Goal: Task Accomplishment & Management: Manage account settings

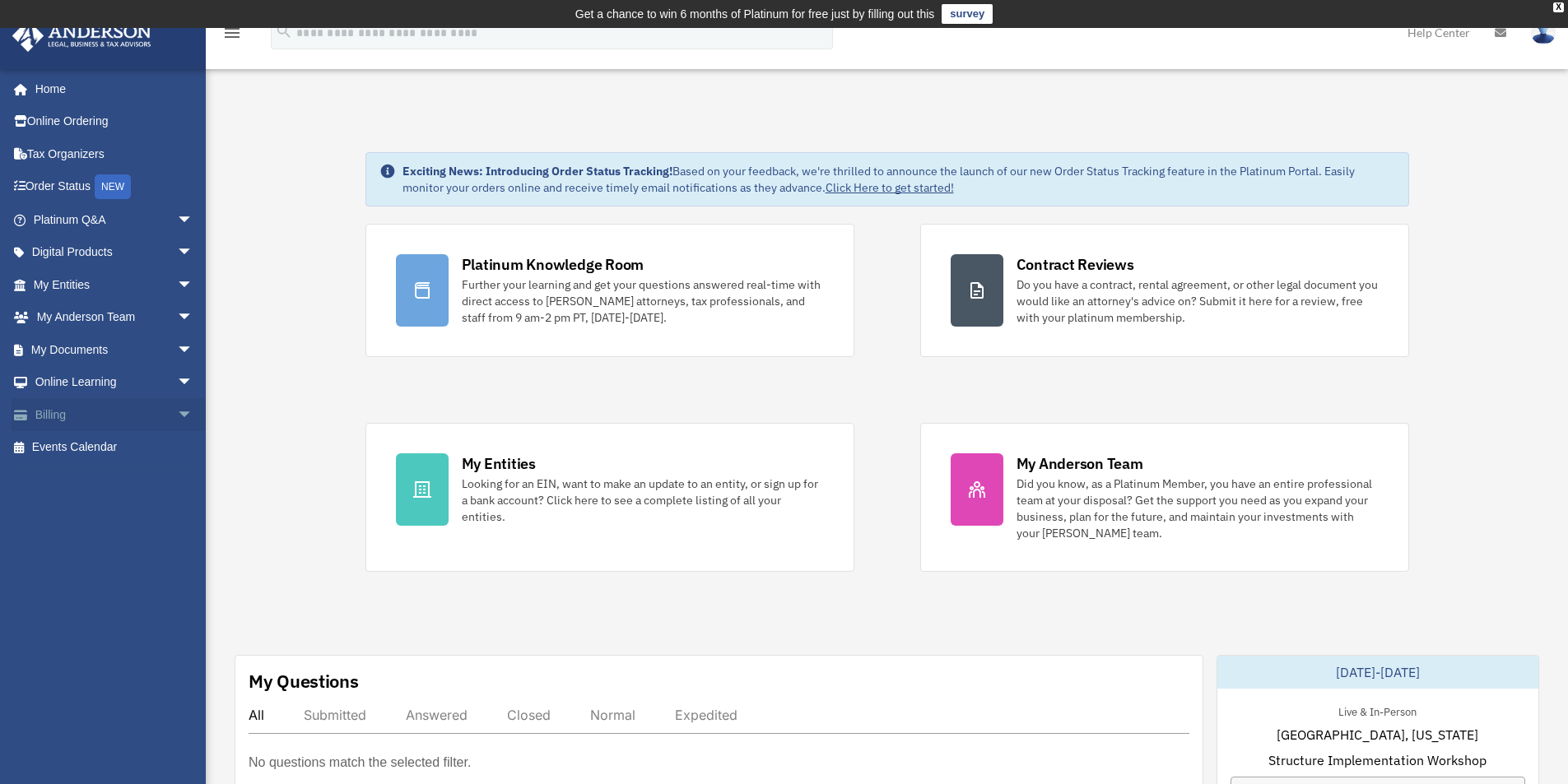
click at [59, 419] on link "Billing arrow_drop_down" at bounding box center [114, 414] width 206 height 33
click at [177, 414] on span "arrow_drop_down" at bounding box center [193, 415] width 33 height 33
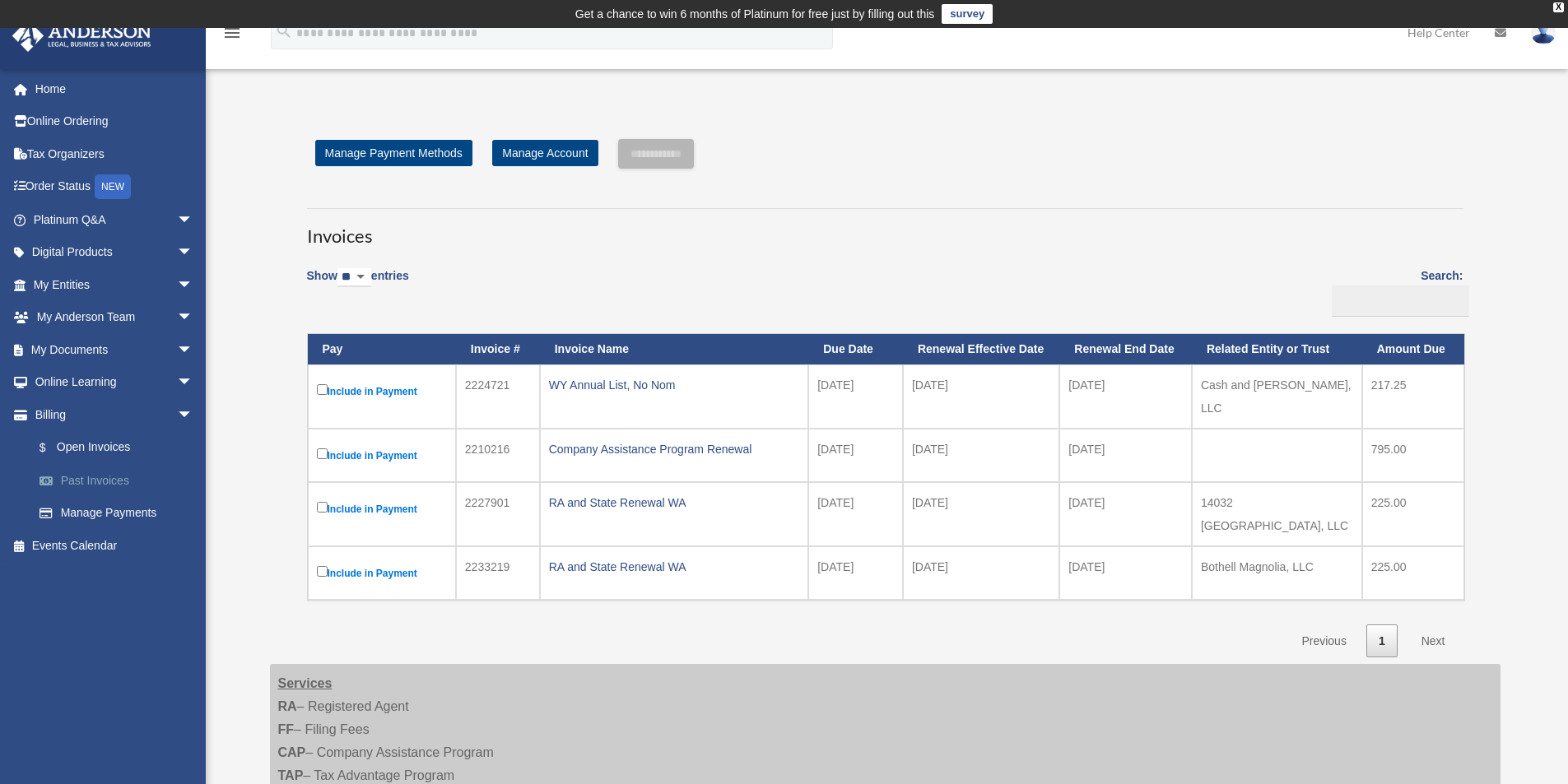
click at [118, 476] on link "Past Invoices" at bounding box center [121, 480] width 195 height 33
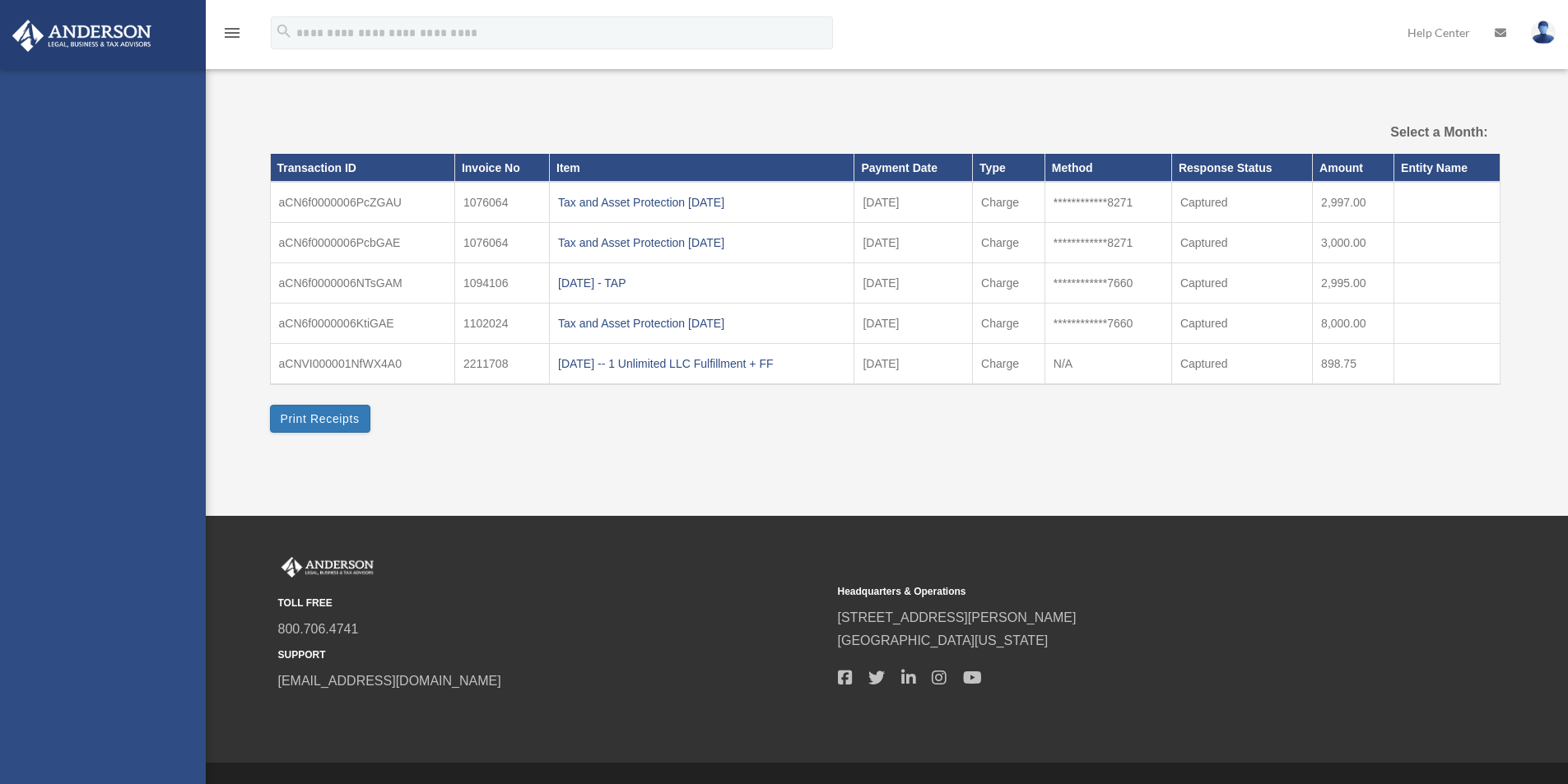
select select
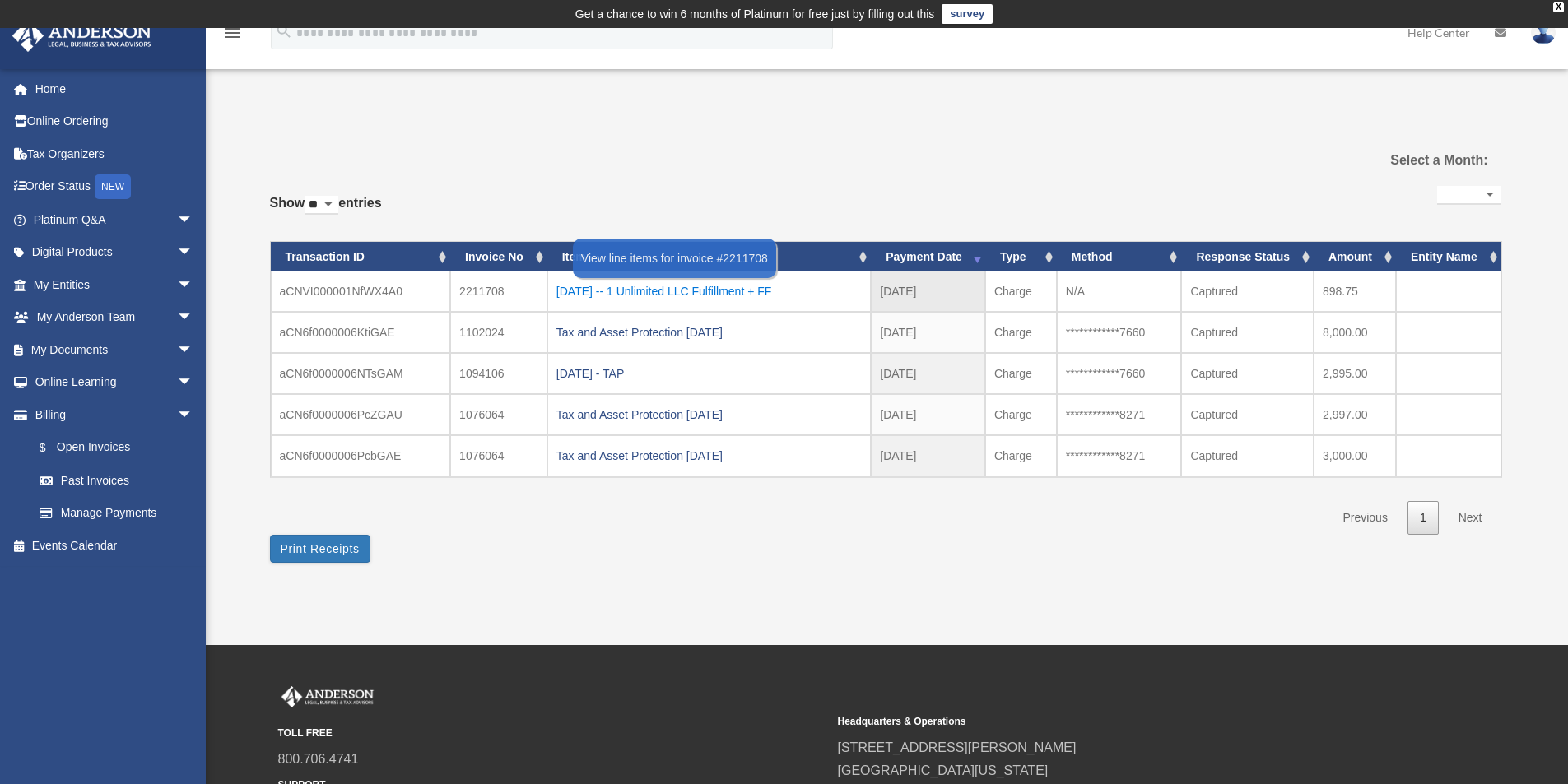
click at [615, 295] on div "[DATE] -- 1 Unlimited LLC Fulfillment + FF" at bounding box center [709, 291] width 306 height 23
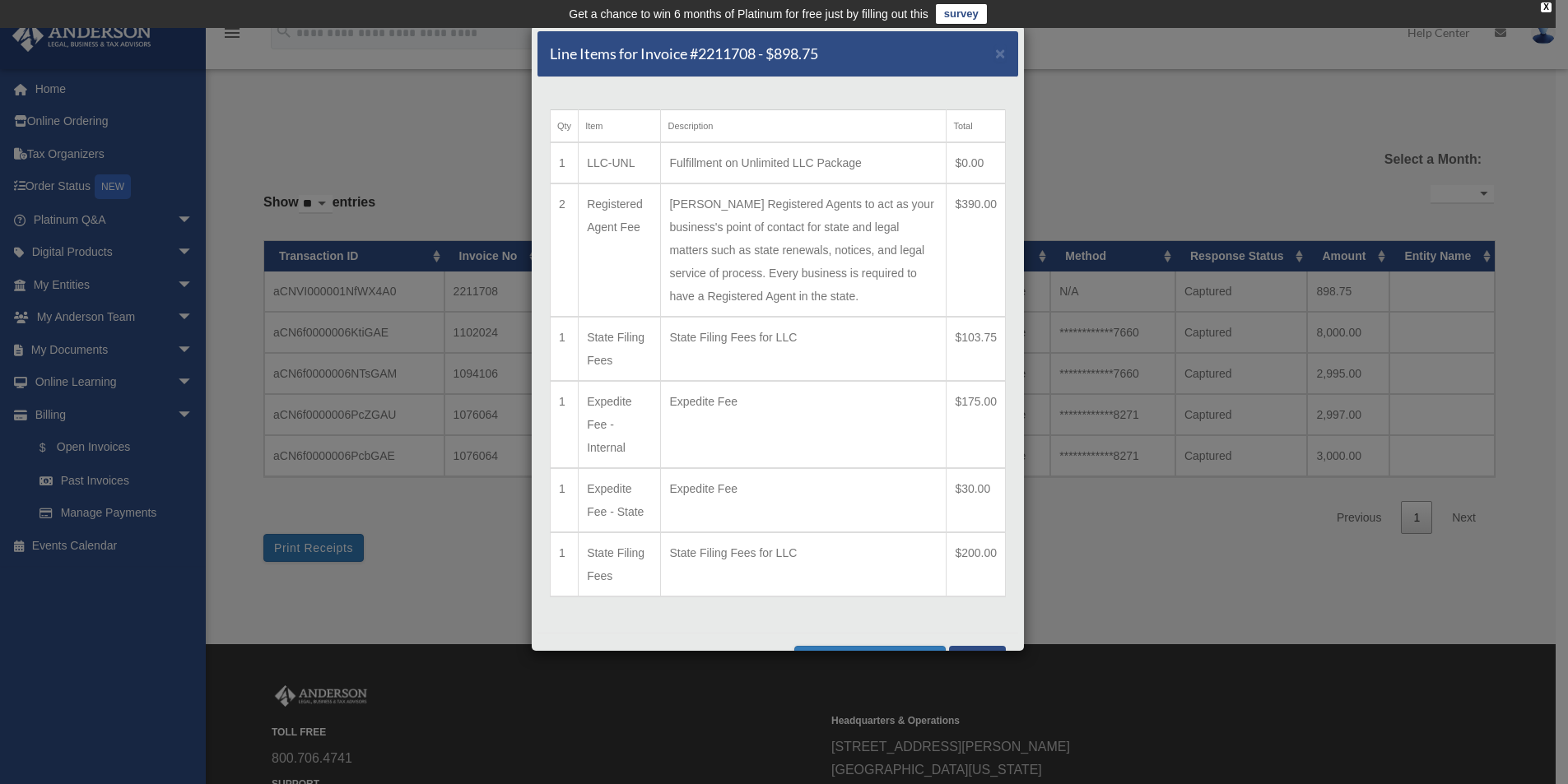
scroll to position [41, 0]
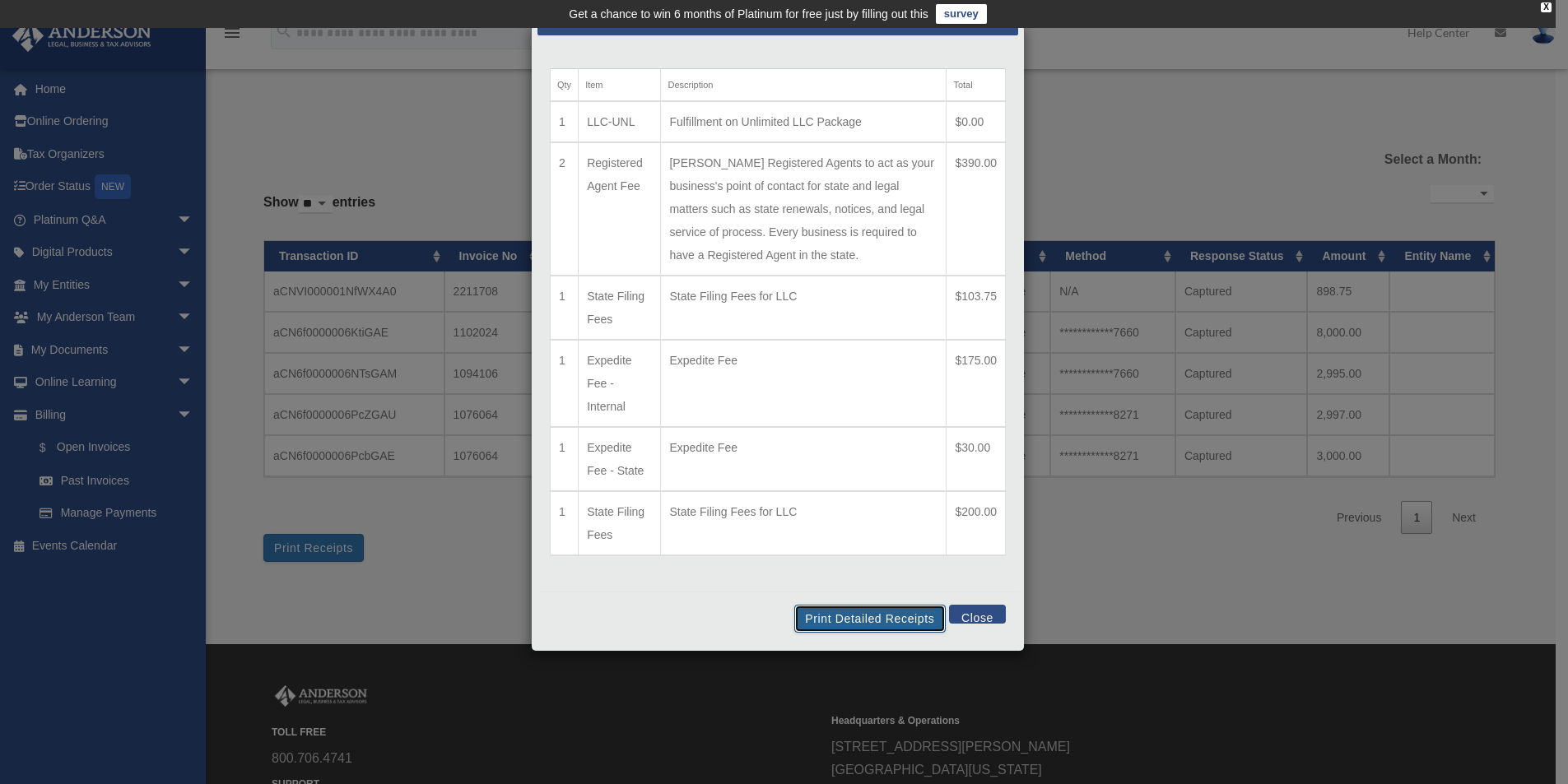
click at [865, 616] on button "Print Detailed Receipts" at bounding box center [870, 619] width 150 height 28
click at [1247, 91] on div "Line Items for Invoice #2211708 - $898.75 × Qty Item Description Total 1 LLC-UN…" at bounding box center [784, 392] width 1568 height 784
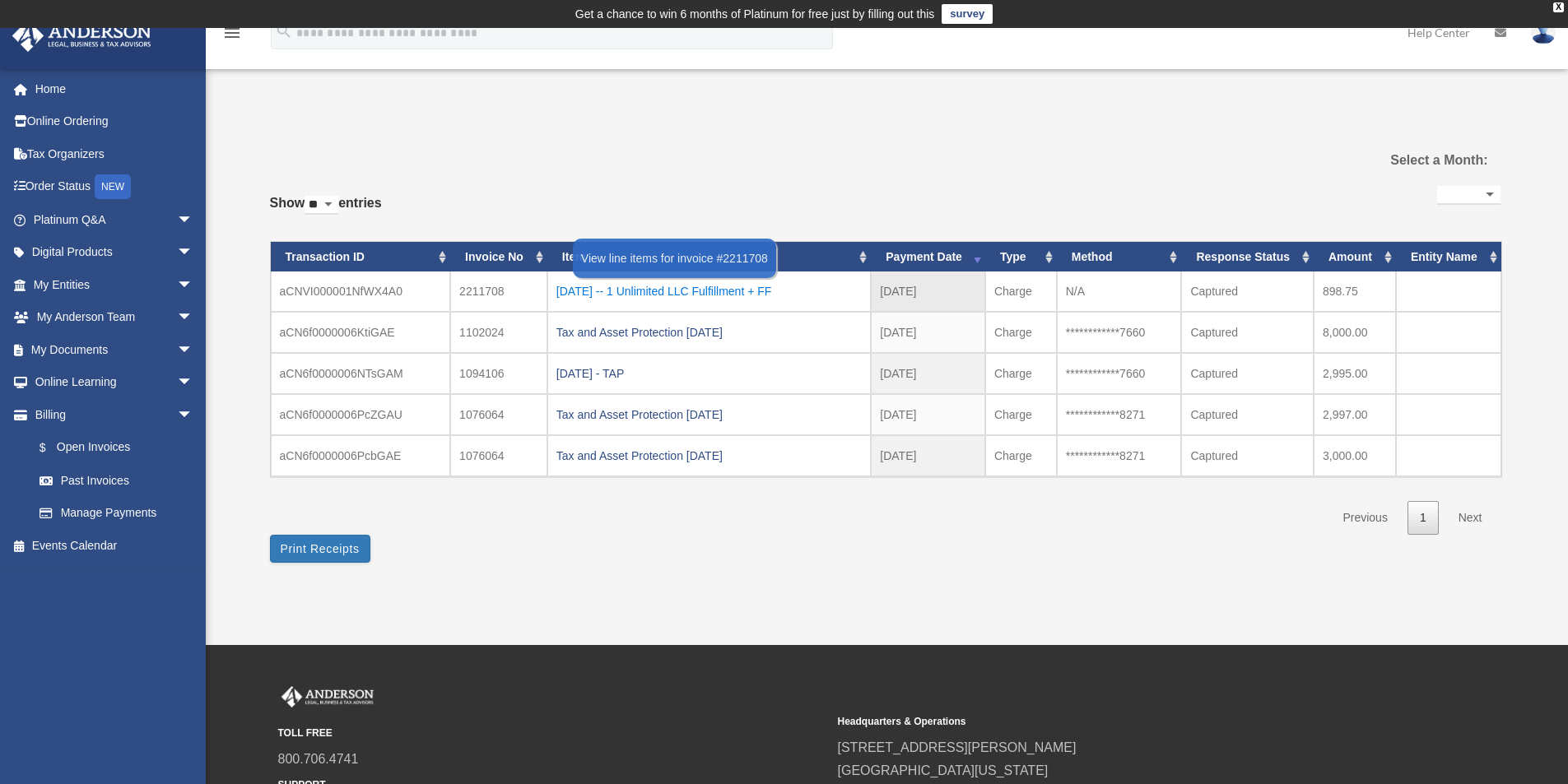
click at [778, 288] on div "2024.10.10 -- 1 Unlimited LLC Fulfillment + FF" at bounding box center [709, 291] width 306 height 23
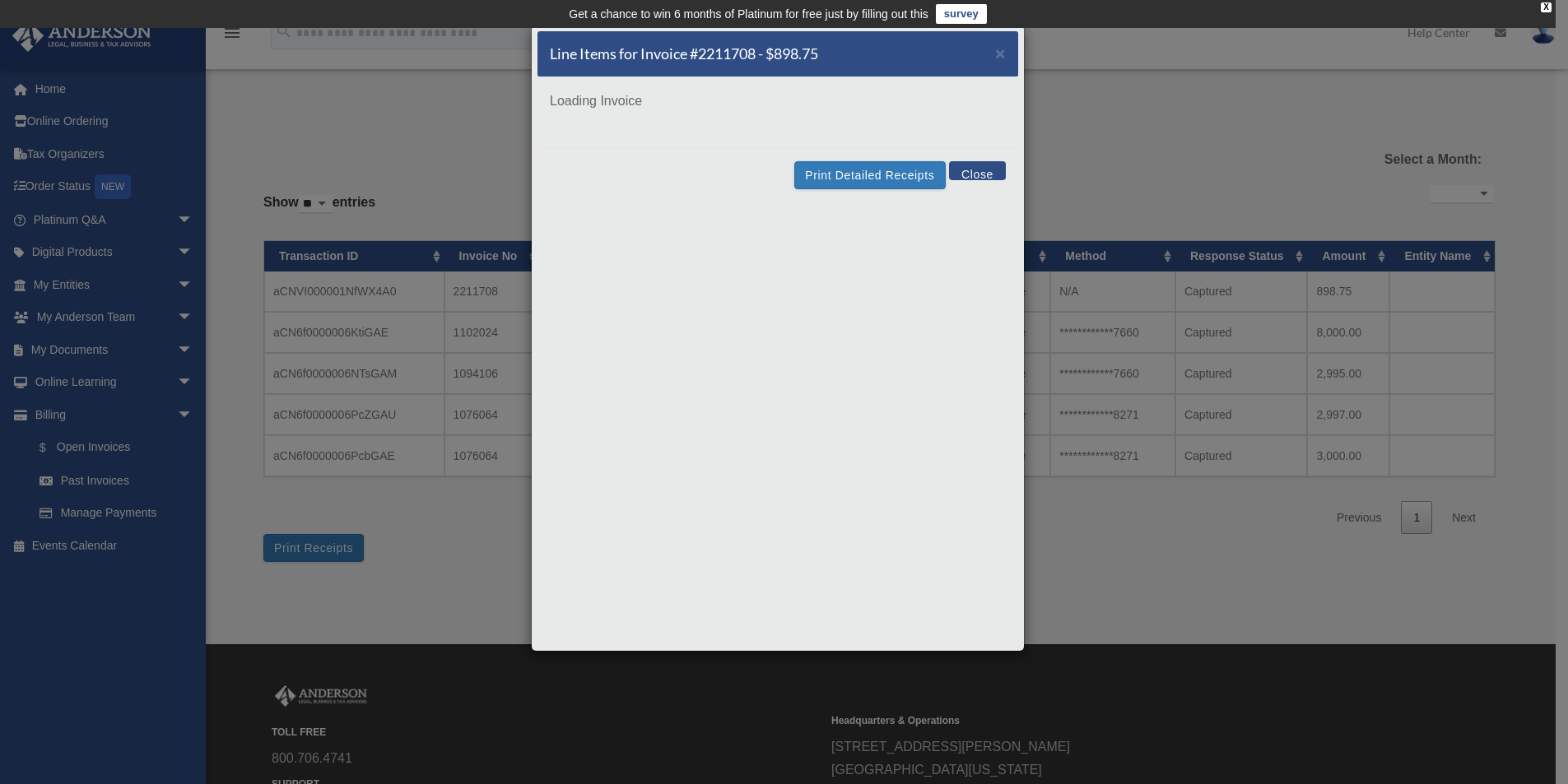
scroll to position [0, 0]
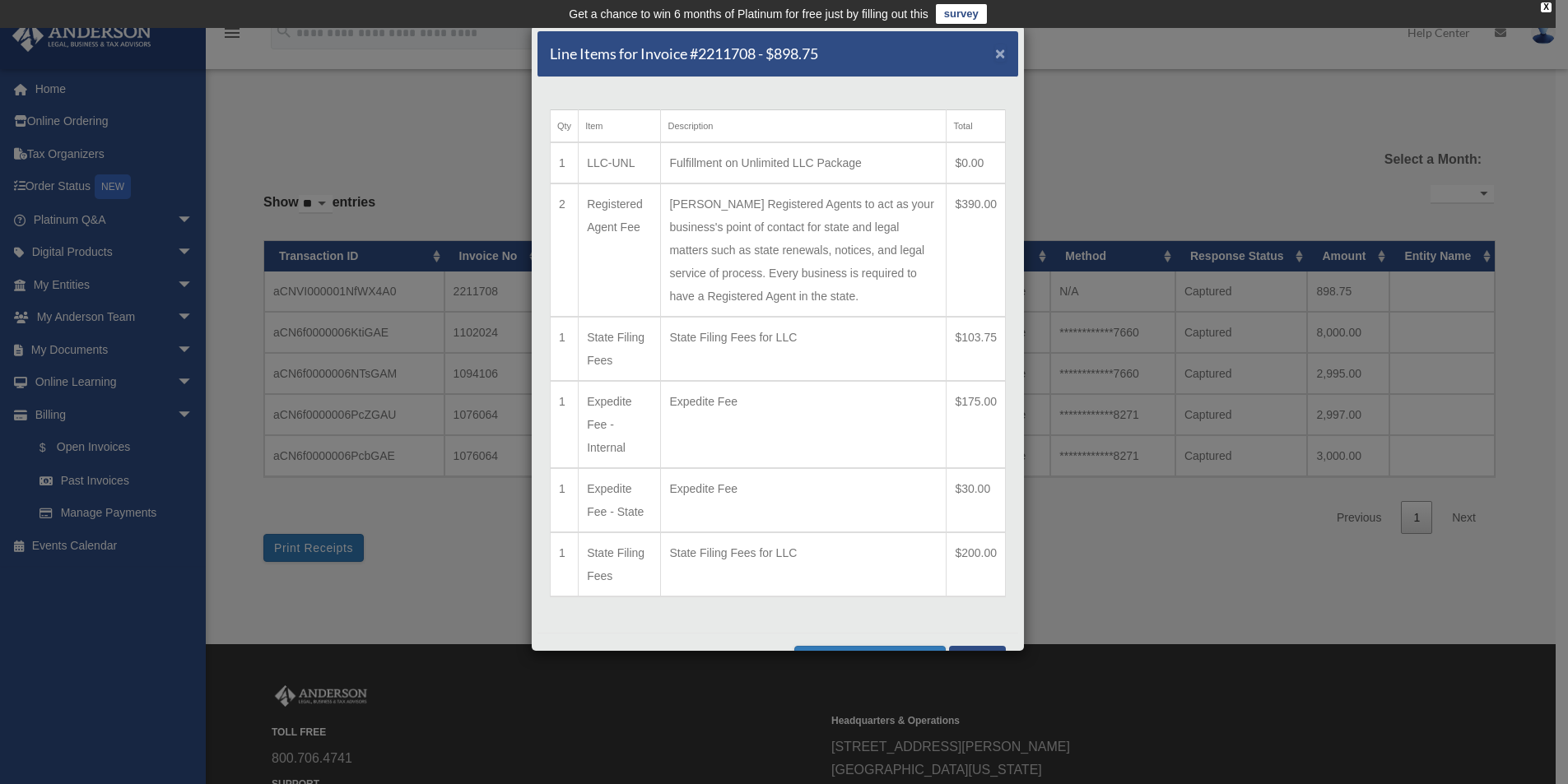
click at [995, 54] on span "×" at bounding box center [1000, 53] width 11 height 19
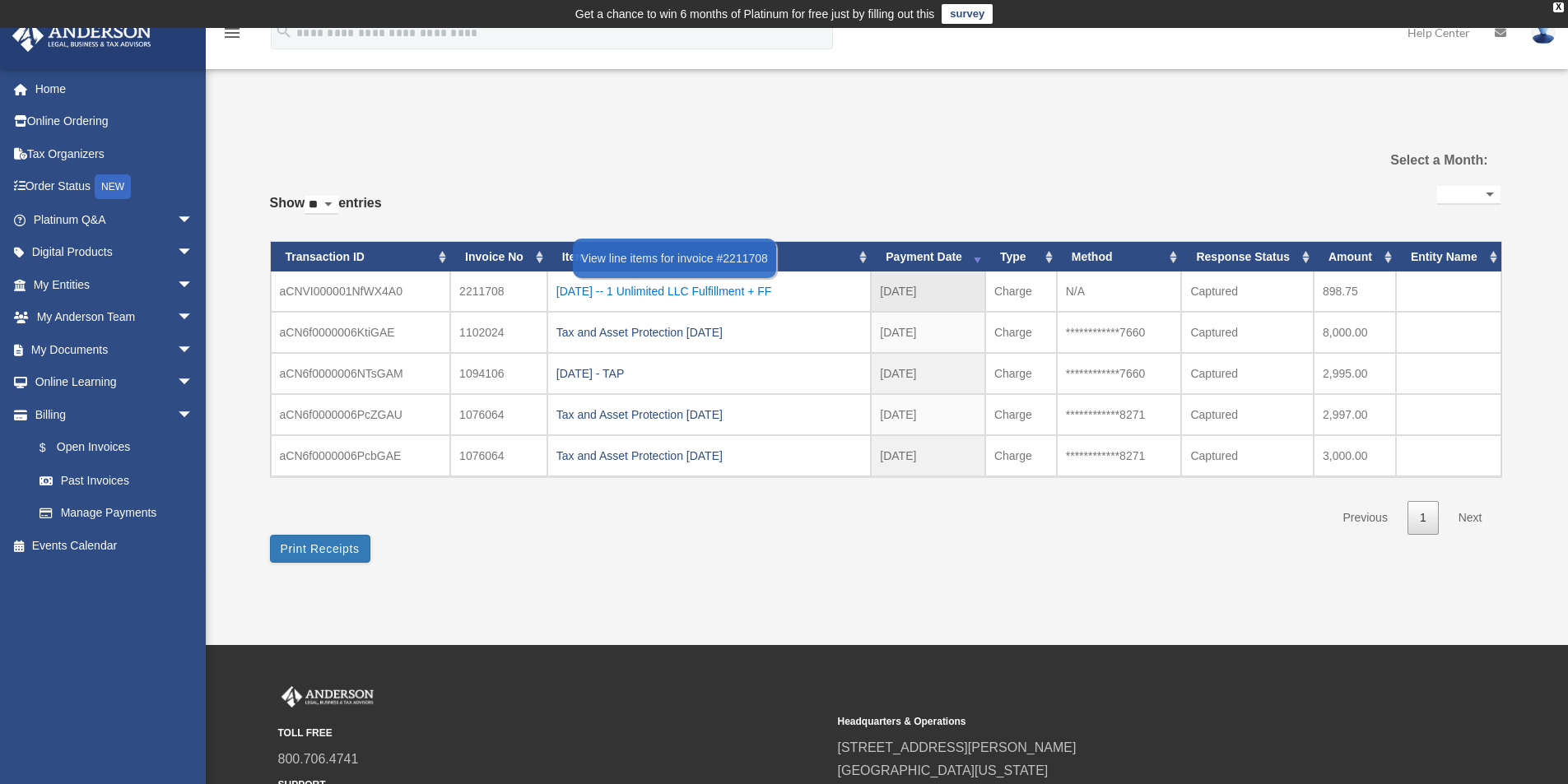
click at [686, 287] on div "2024.10.10 -- 1 Unlimited LLC Fulfillment + FF" at bounding box center [709, 291] width 306 height 23
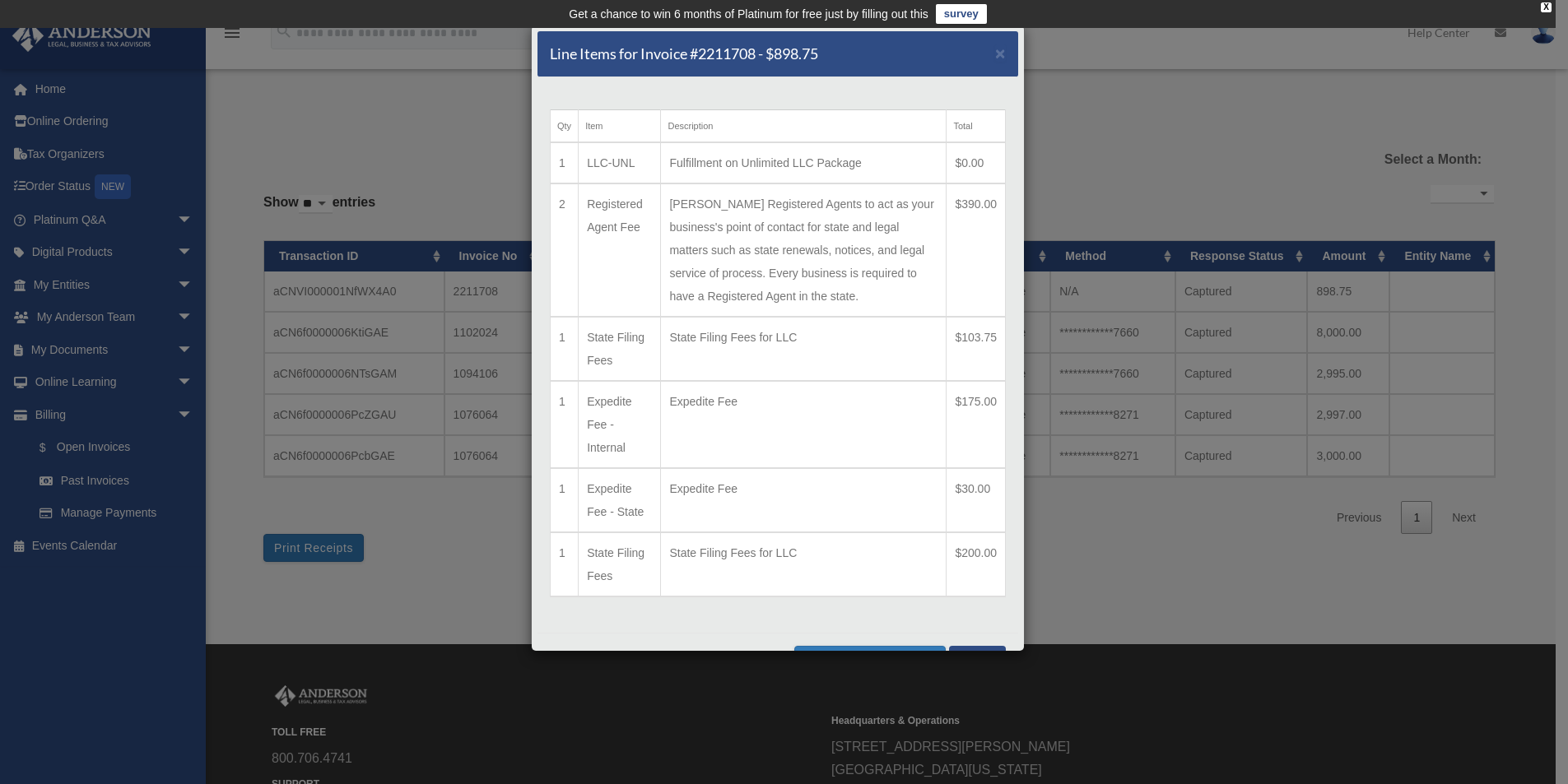
click at [1096, 75] on div "Line Items for Invoice #2211708 - $898.75 × Qty Item Description Total 1 LLC-UN…" at bounding box center [784, 392] width 1568 height 784
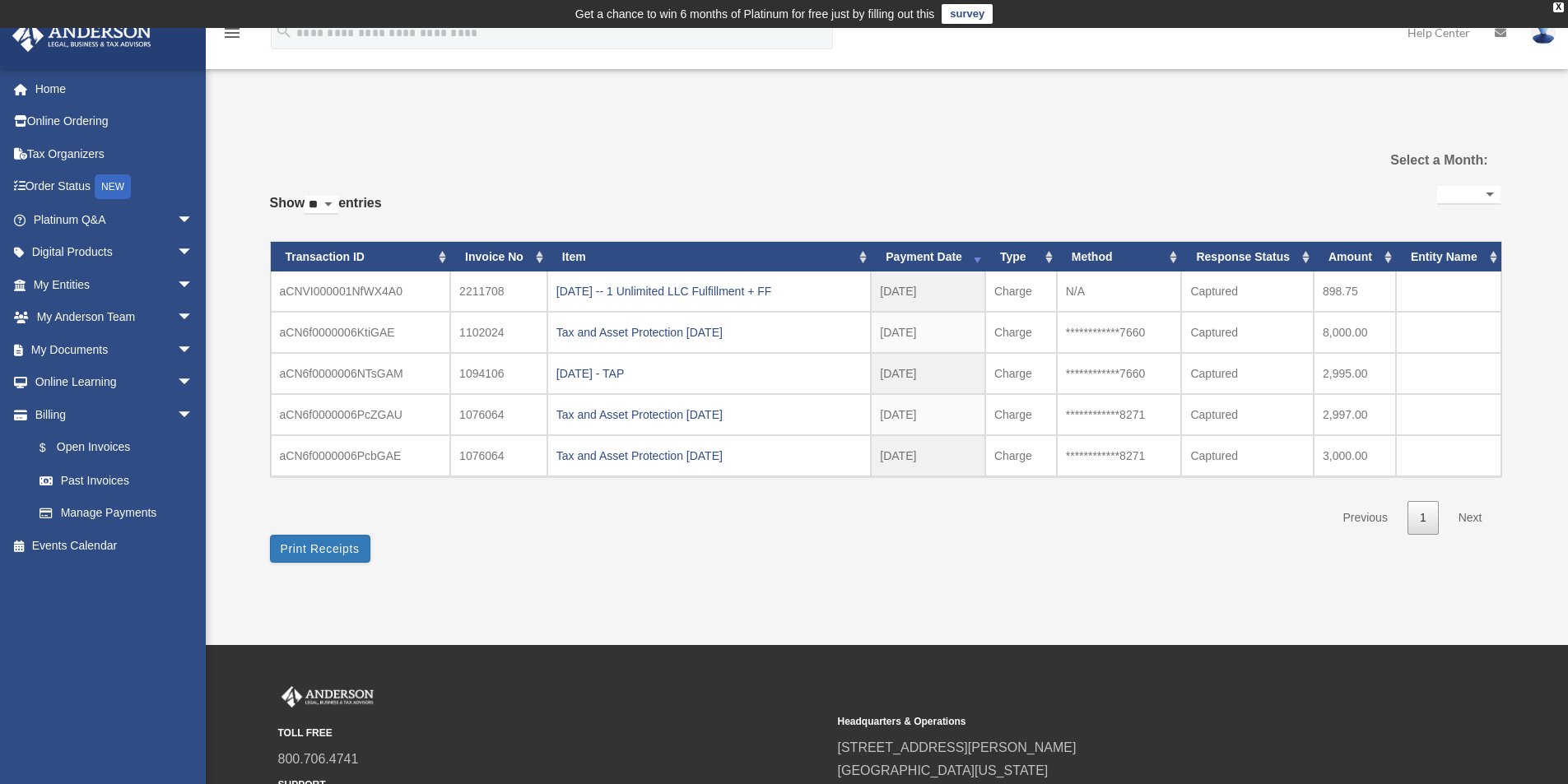
click at [441, 259] on th "Transaction ID" at bounding box center [361, 257] width 180 height 30
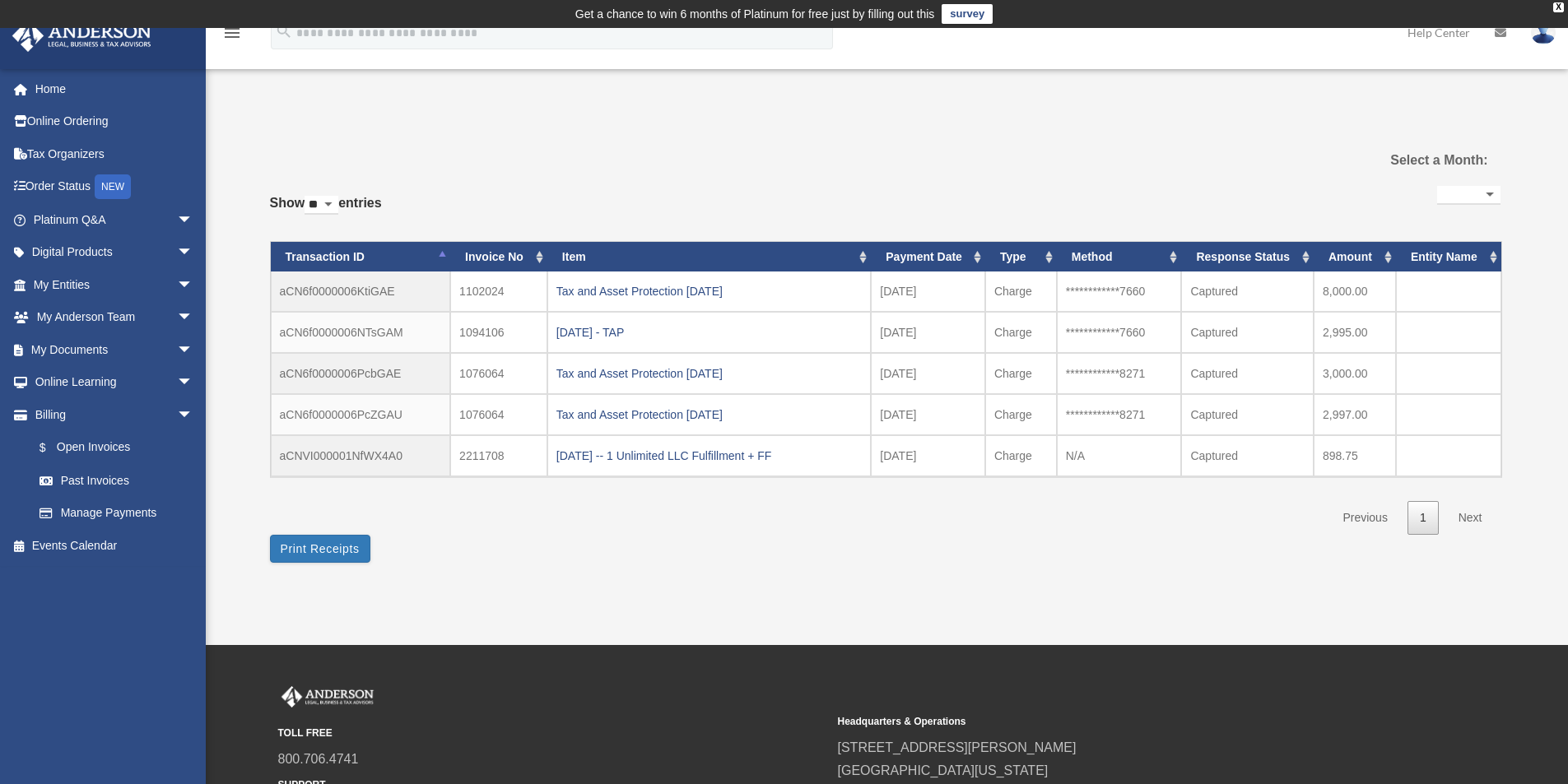
click at [441, 259] on th "Transaction ID" at bounding box center [361, 257] width 180 height 30
click at [536, 249] on th "Invoice No" at bounding box center [499, 257] width 97 height 30
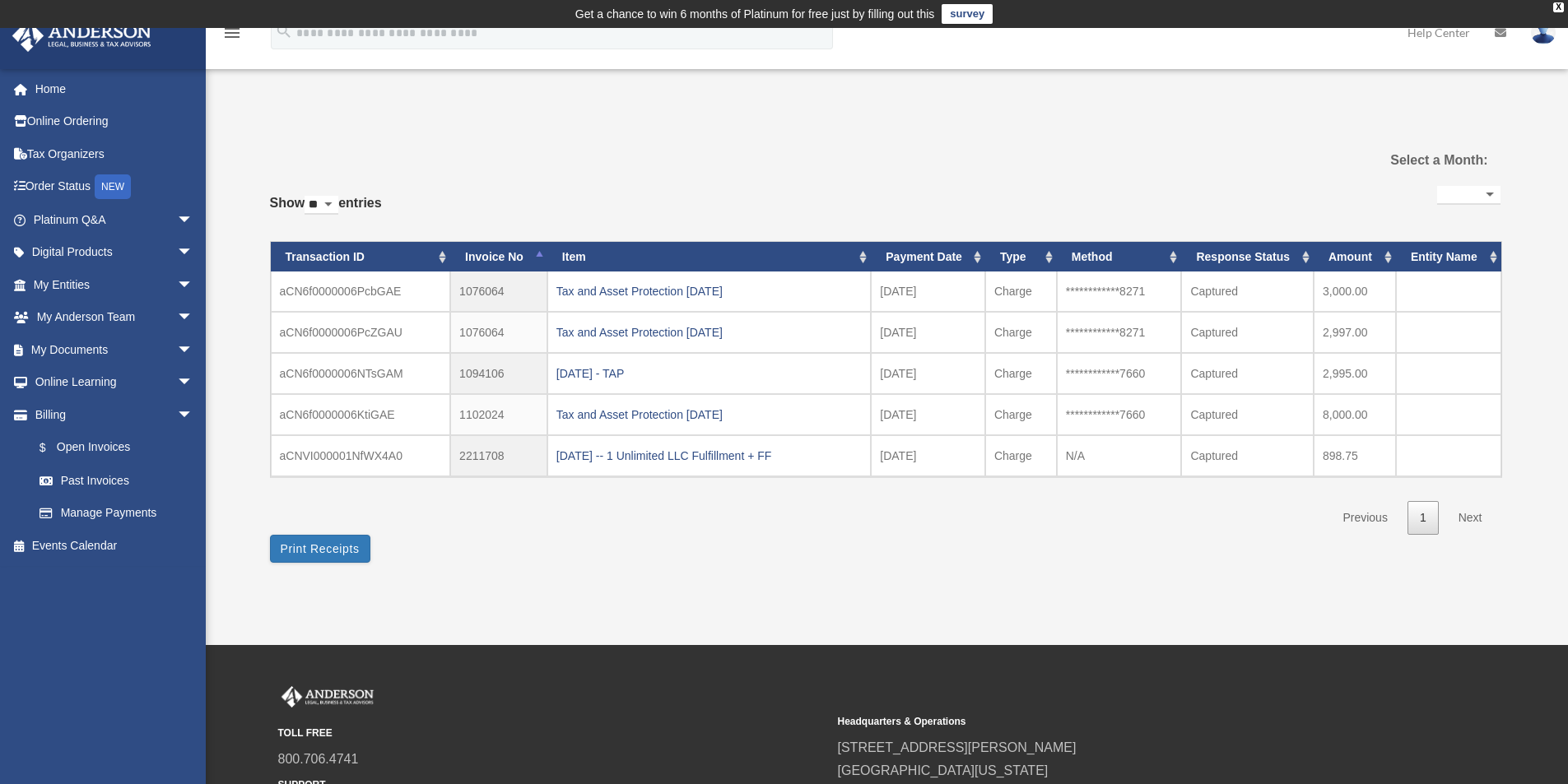
click at [536, 249] on th "Invoice No" at bounding box center [499, 257] width 97 height 30
drag, startPoint x: 1317, startPoint y: 333, endPoint x: 1371, endPoint y: 331, distance: 54.0
click at [1371, 331] on td "8,000.00" at bounding box center [1355, 331] width 83 height 41
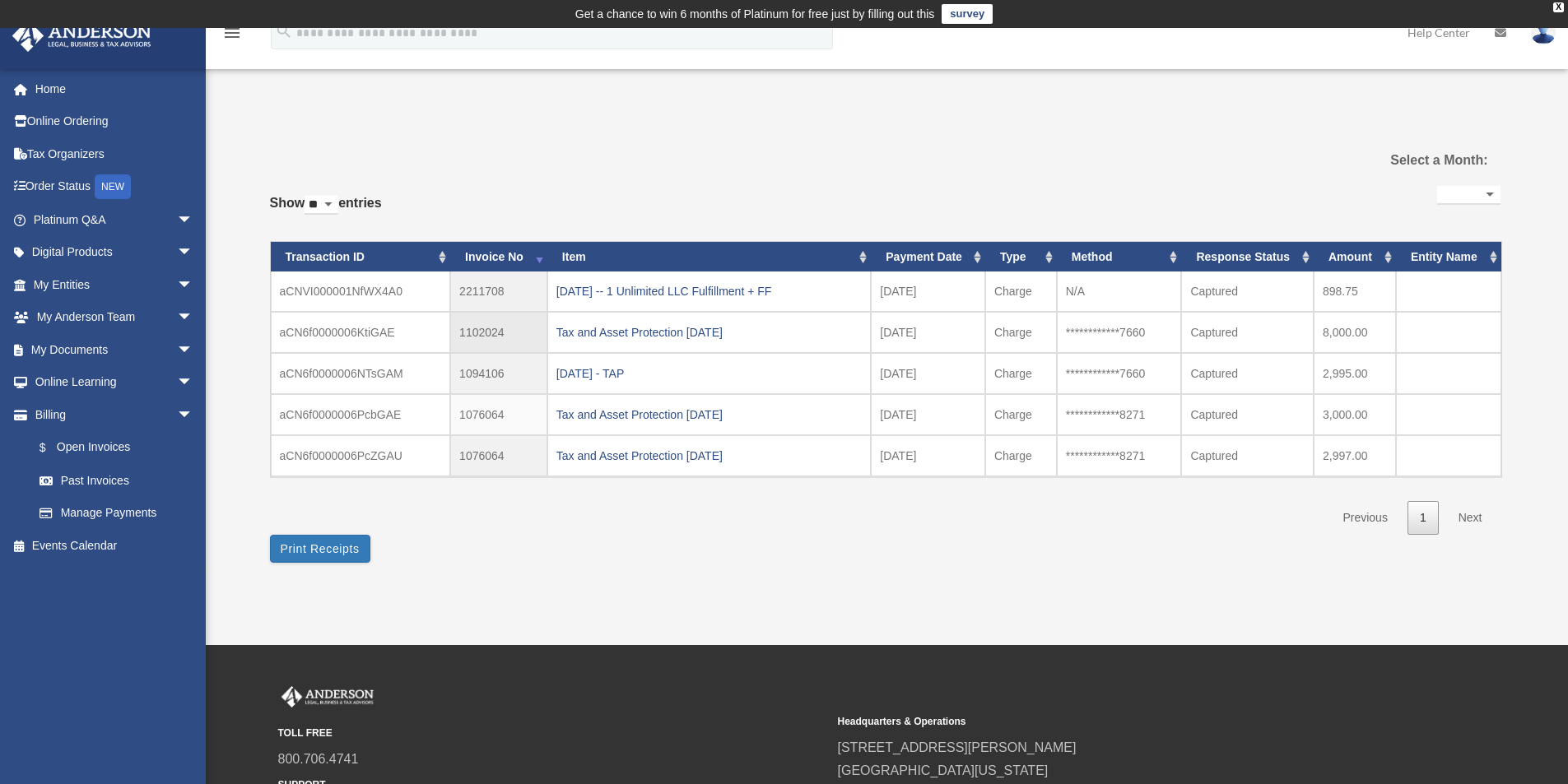
click at [1296, 336] on td "Captured" at bounding box center [1247, 331] width 133 height 41
click at [573, 335] on div "Tax and Asset Protection 04.09.2022" at bounding box center [709, 332] width 306 height 23
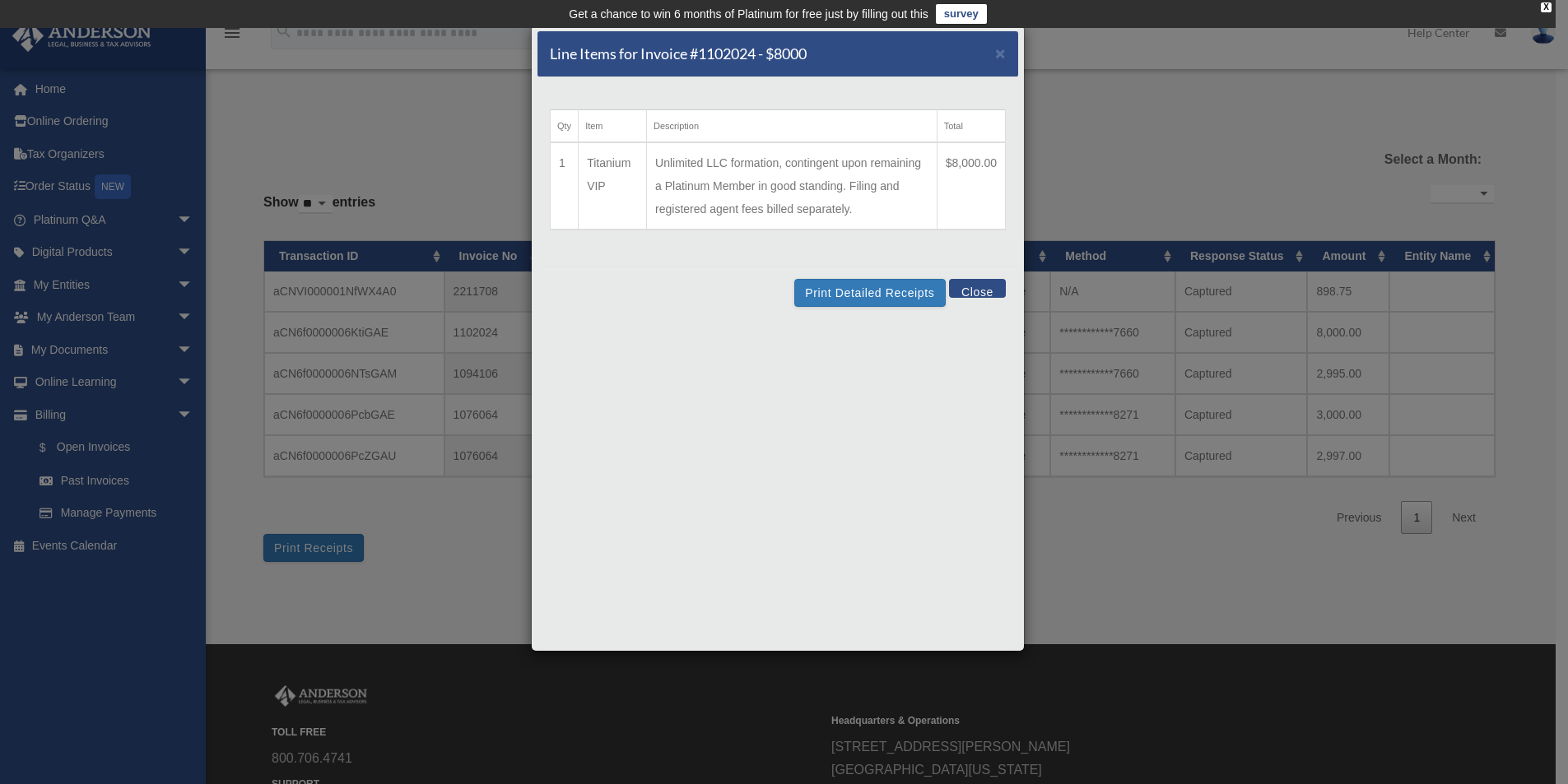
click at [983, 291] on button "Close" at bounding box center [977, 288] width 57 height 19
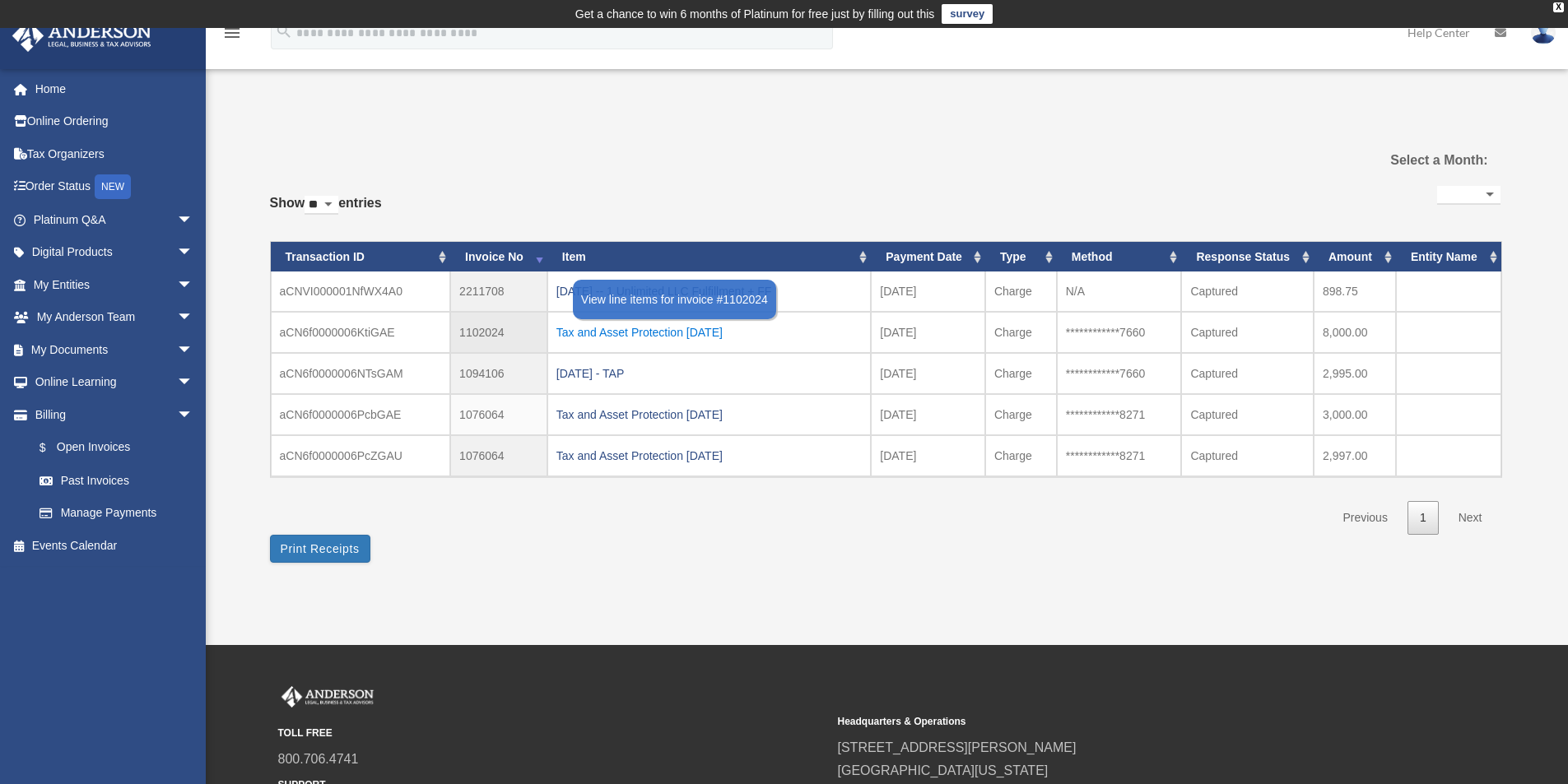
click at [678, 329] on div "Tax and Asset Protection 04.09.2022" at bounding box center [709, 332] width 306 height 23
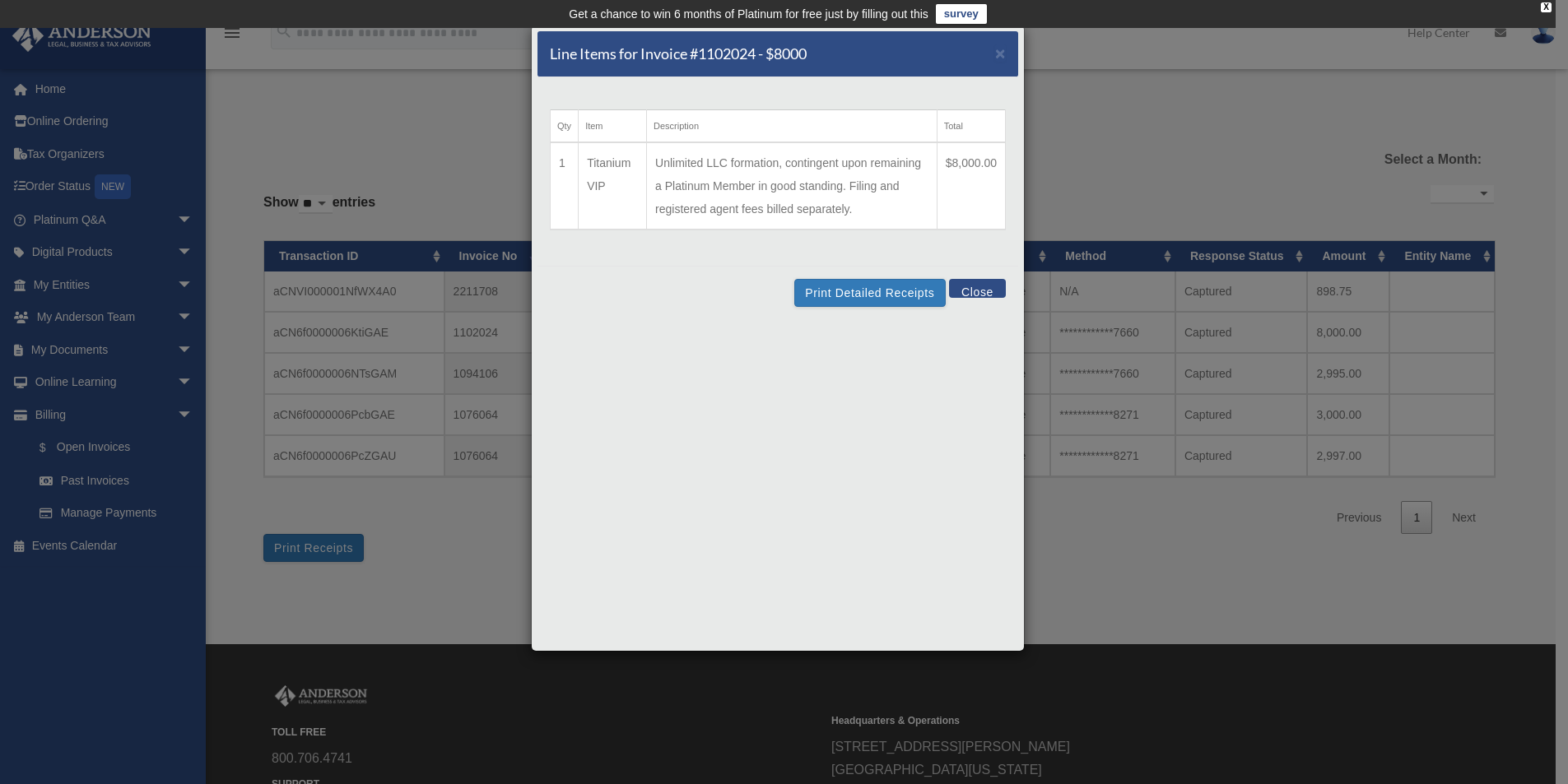
click at [999, 289] on button "Close" at bounding box center [977, 288] width 57 height 19
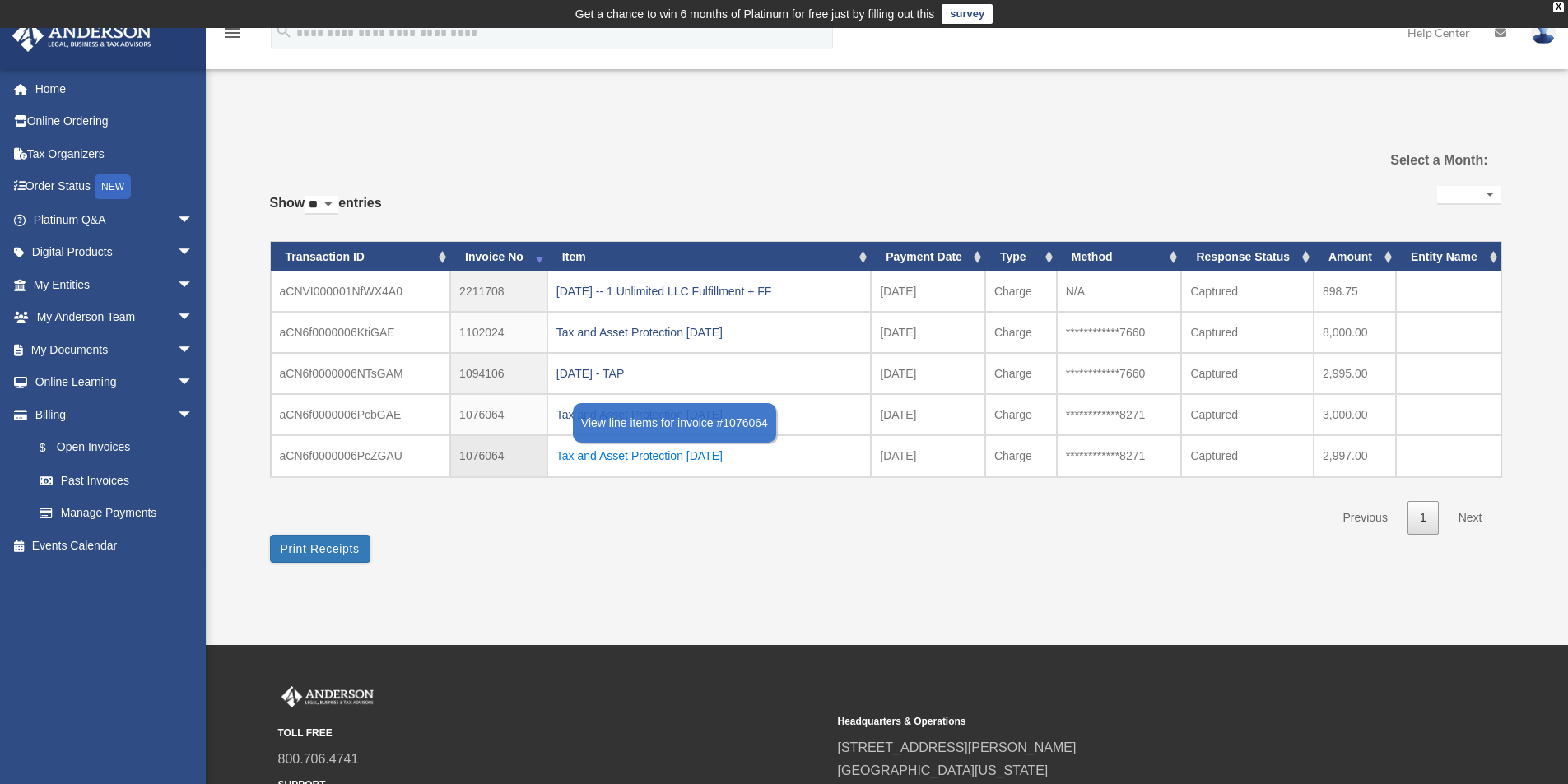
click at [687, 452] on div "Tax and Asset Protection 03.26.2022" at bounding box center [709, 456] width 306 height 23
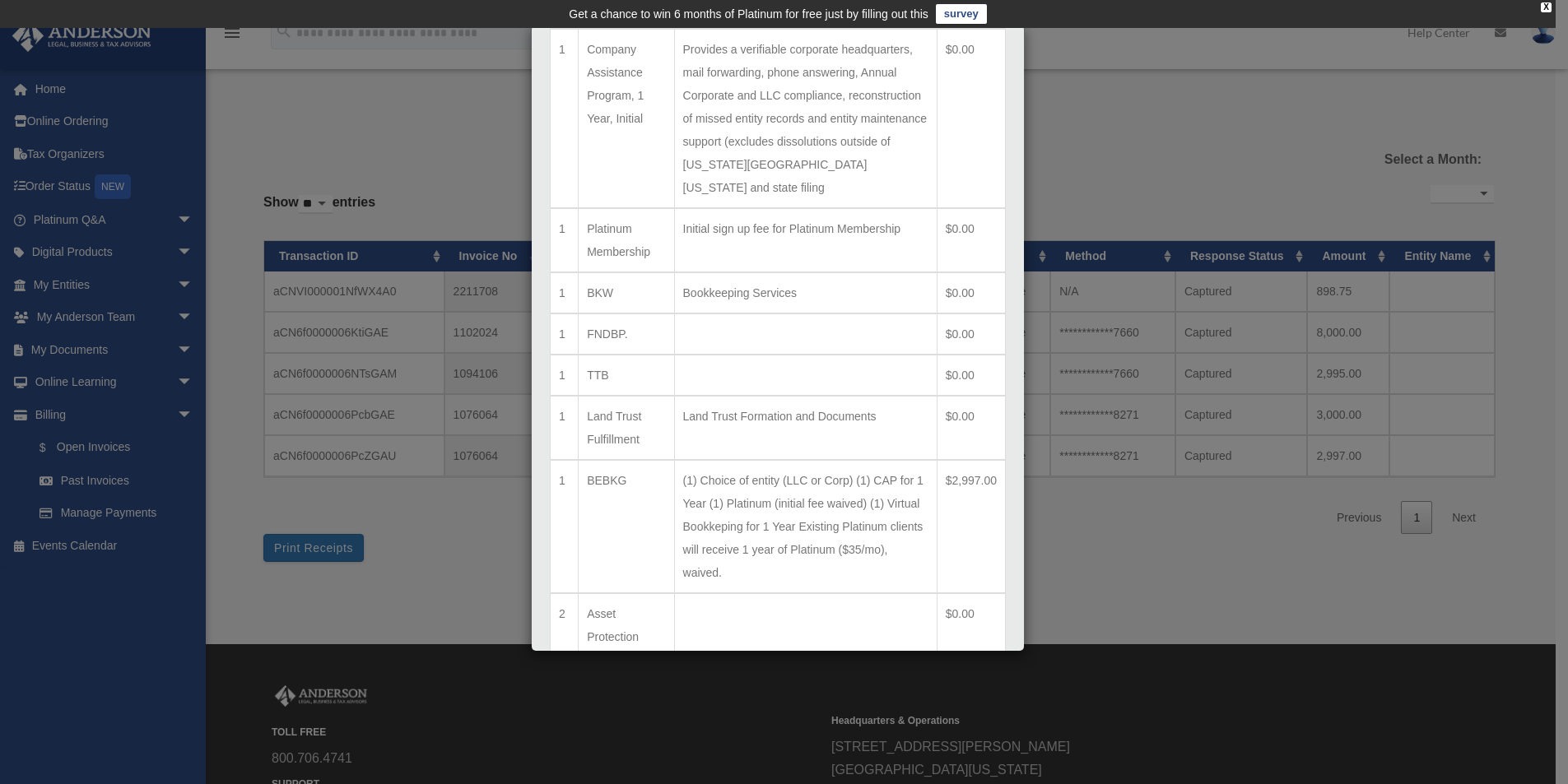
scroll to position [329, 0]
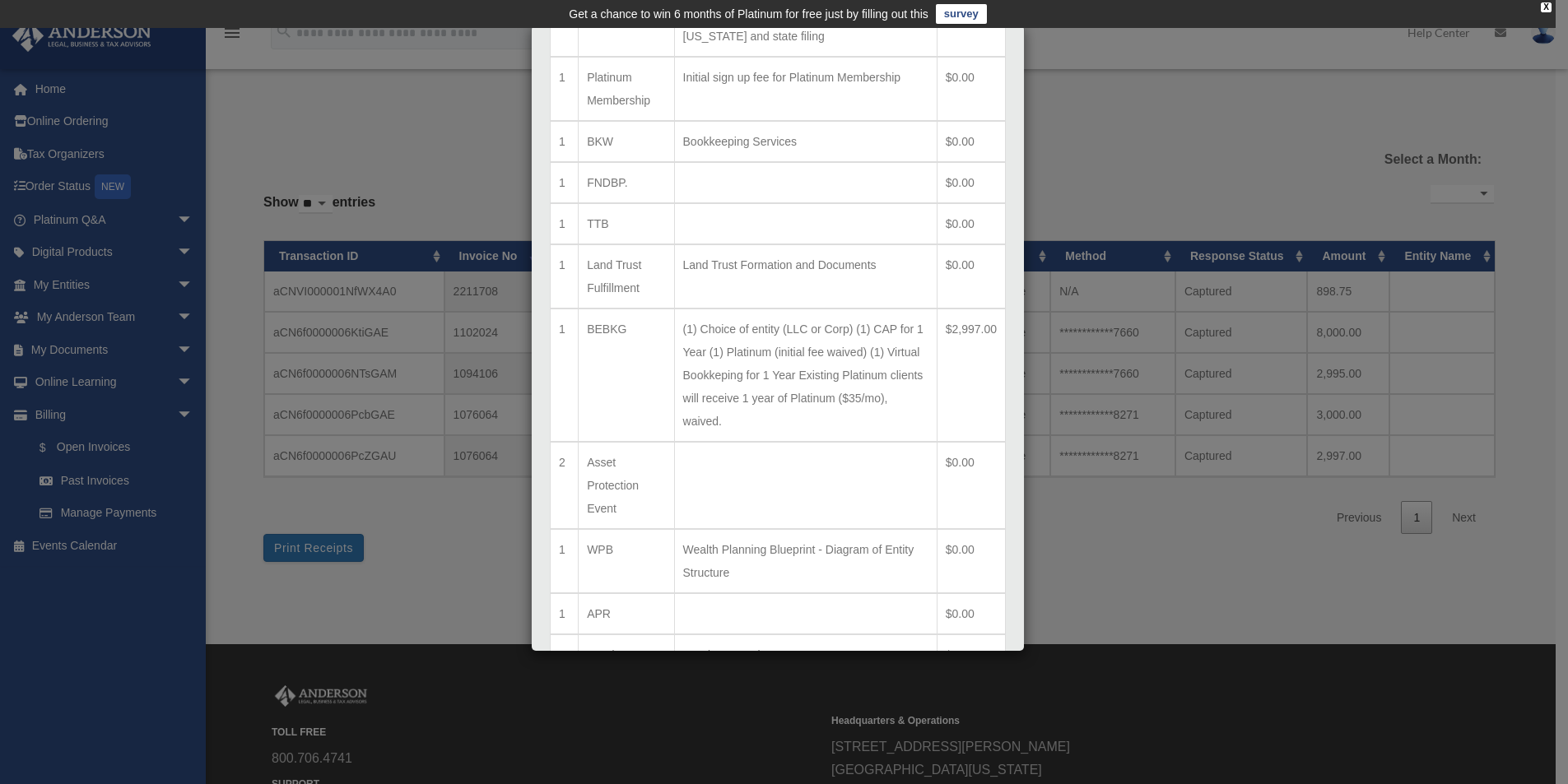
click at [1134, 571] on div "Line Items for Invoice #1076064 - $2997 × Qty Item Description Total 1 LLC Form…" at bounding box center [784, 392] width 1568 height 784
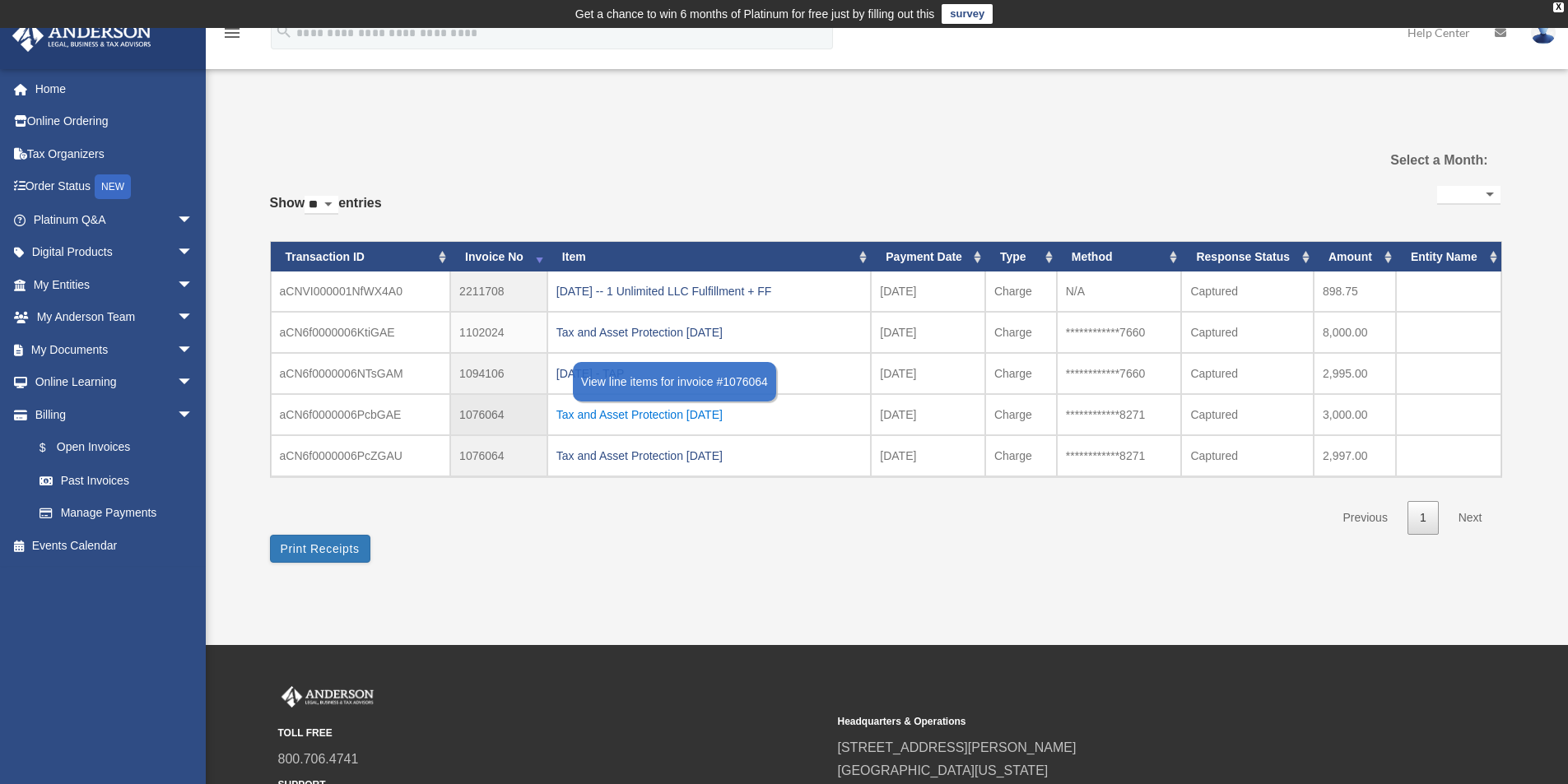
click at [672, 412] on div "Tax and Asset Protection 03.26.2022" at bounding box center [709, 415] width 306 height 23
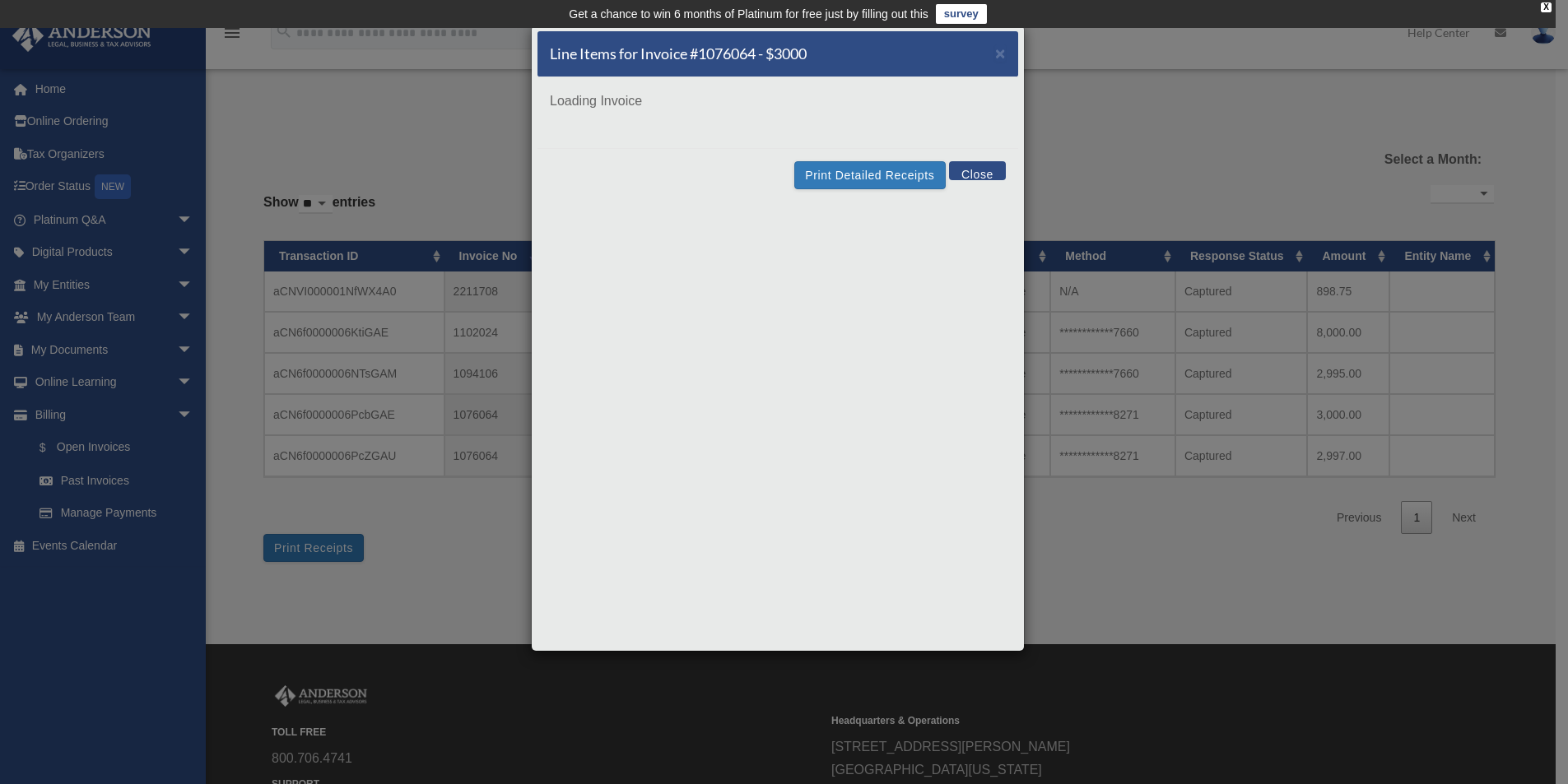
scroll to position [0, 0]
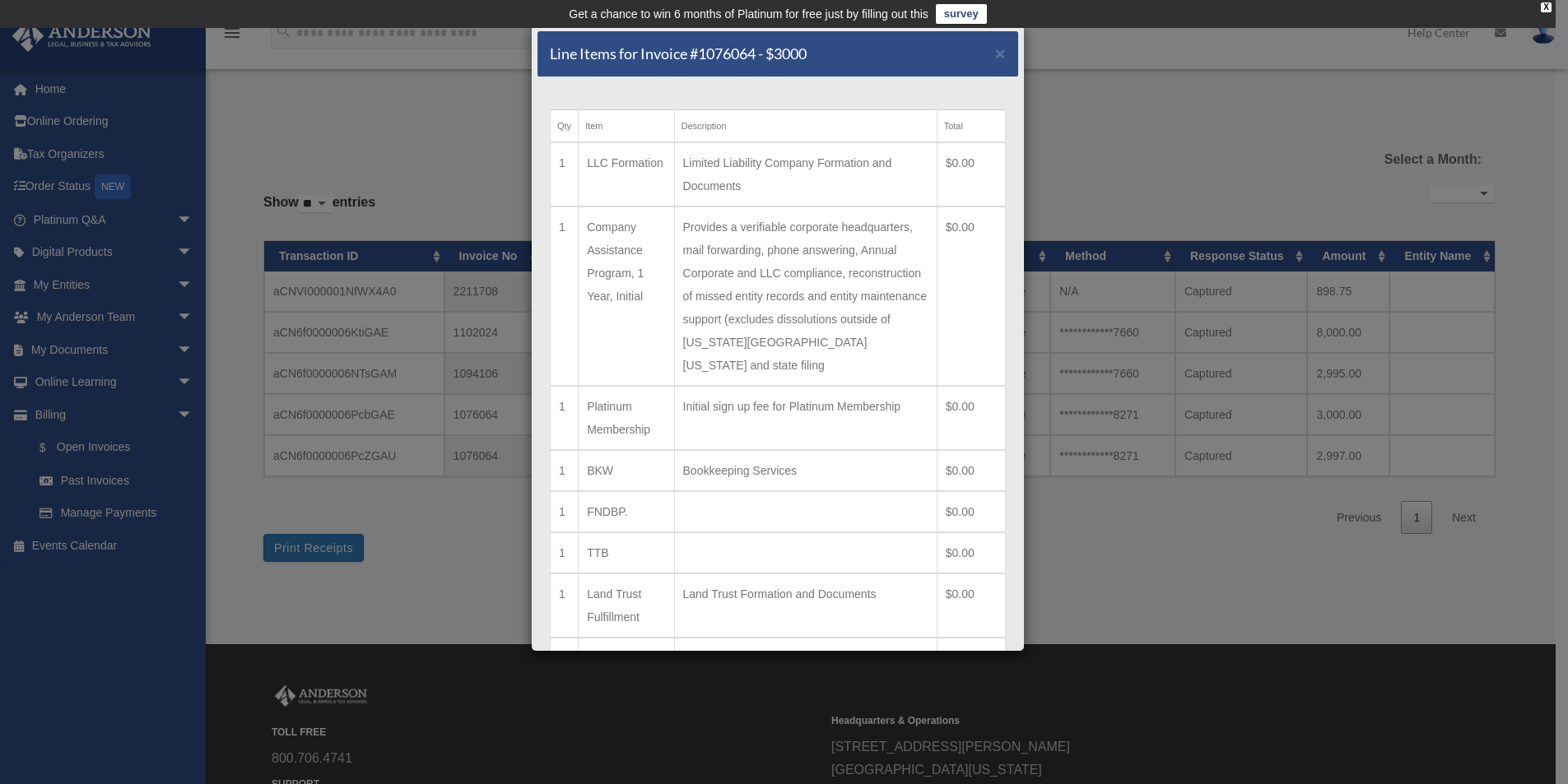
click at [1151, 169] on div "Line Items for Invoice #1076064 - $3000 × Qty Item Description Total 1 LLC Form…" at bounding box center [784, 392] width 1568 height 784
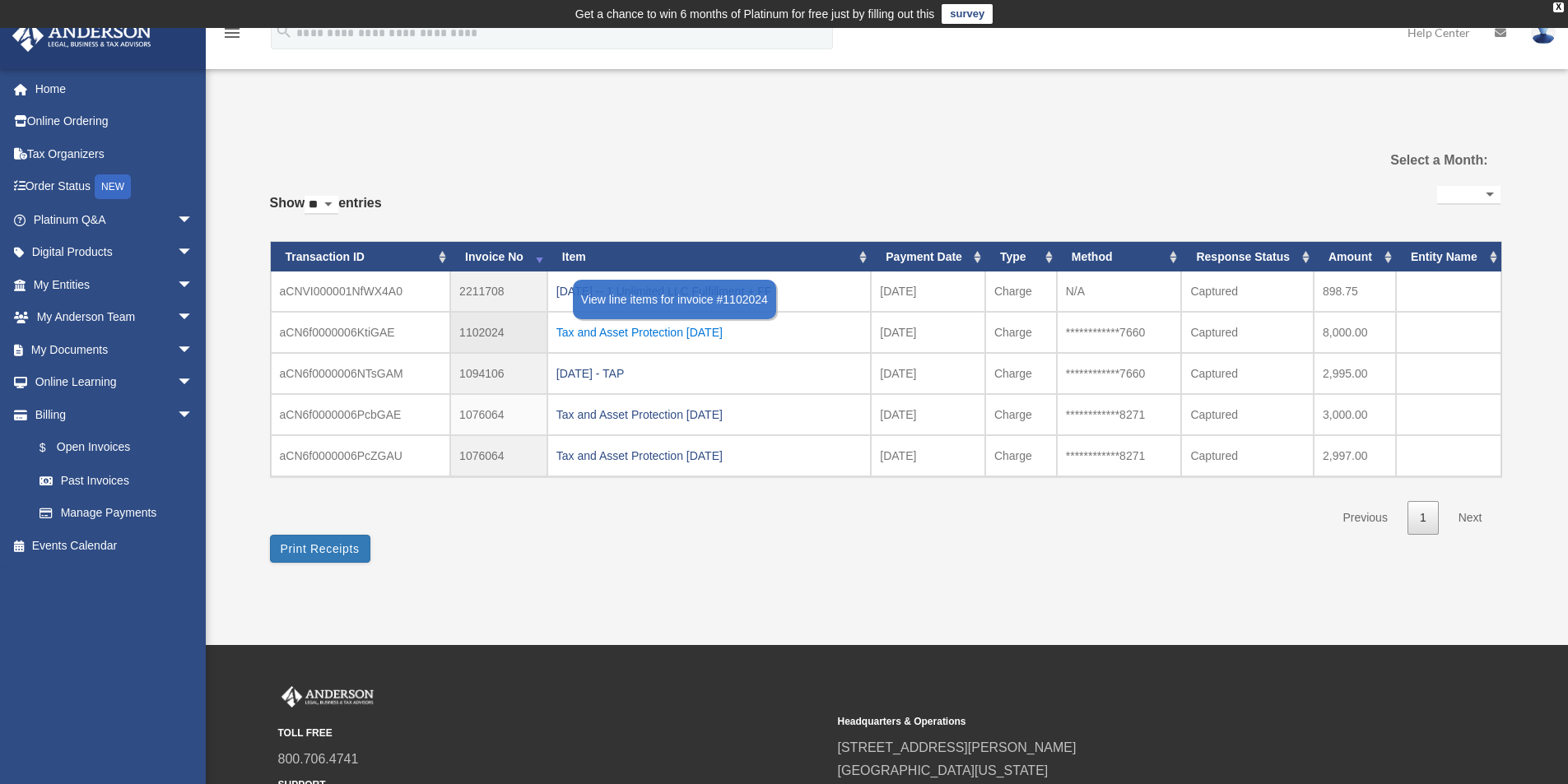
click at [658, 331] on div "Tax and Asset Protection 04.09.2022" at bounding box center [709, 332] width 306 height 23
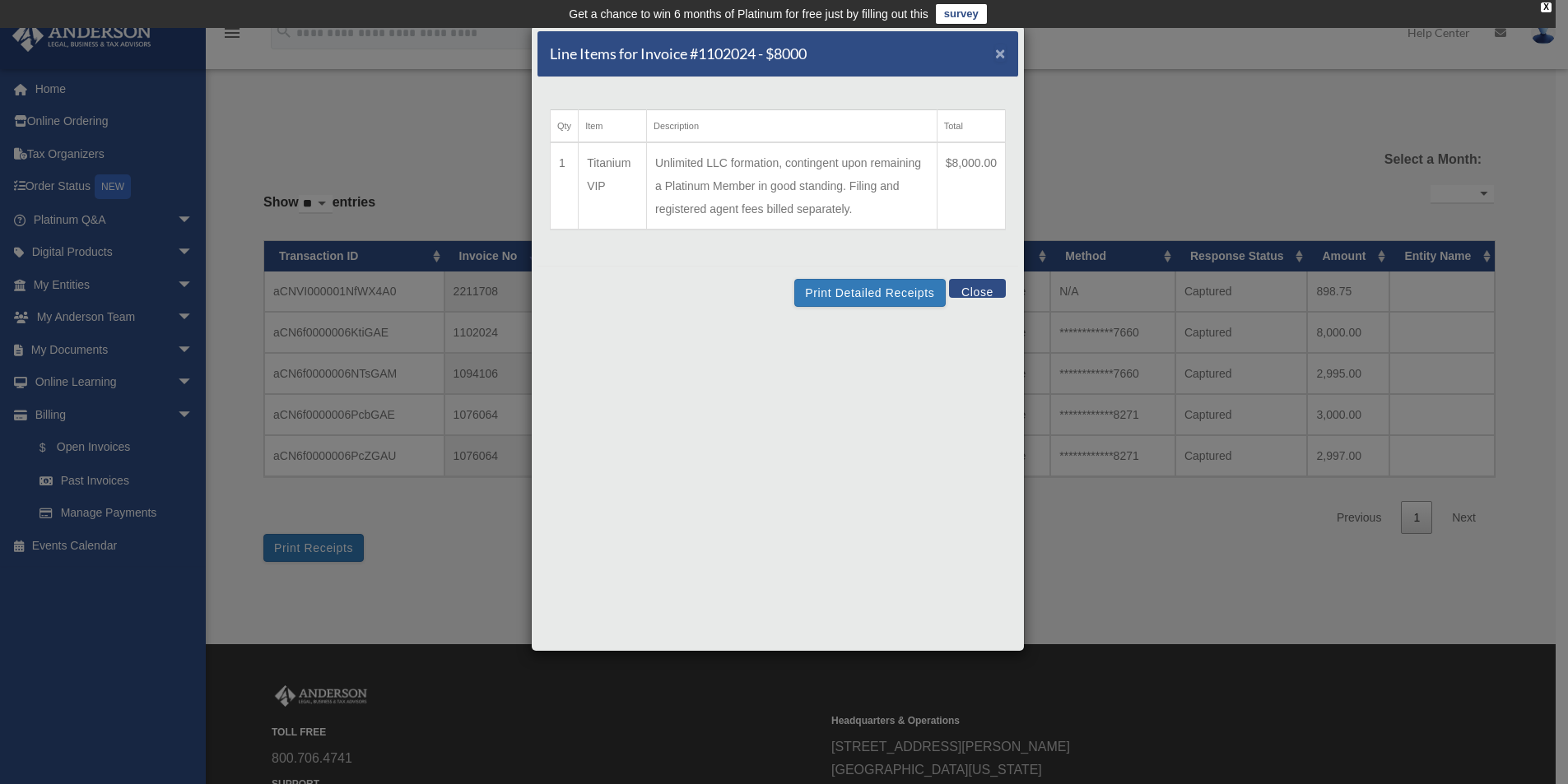
click at [1001, 51] on span "×" at bounding box center [1000, 53] width 11 height 19
